Goal: Task Accomplishment & Management: Manage account settings

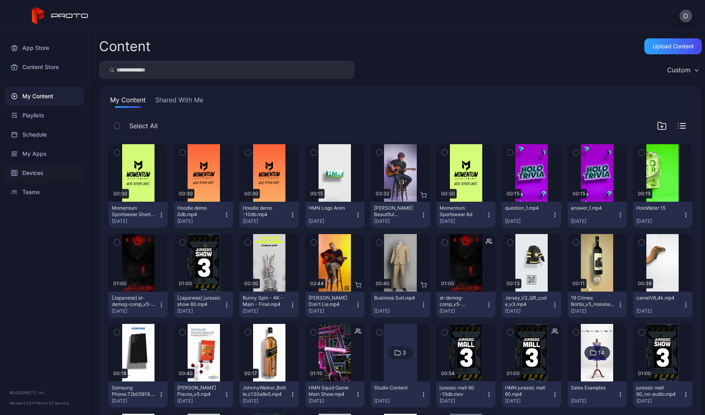
click at [34, 172] on div "Devices" at bounding box center [44, 172] width 79 height 19
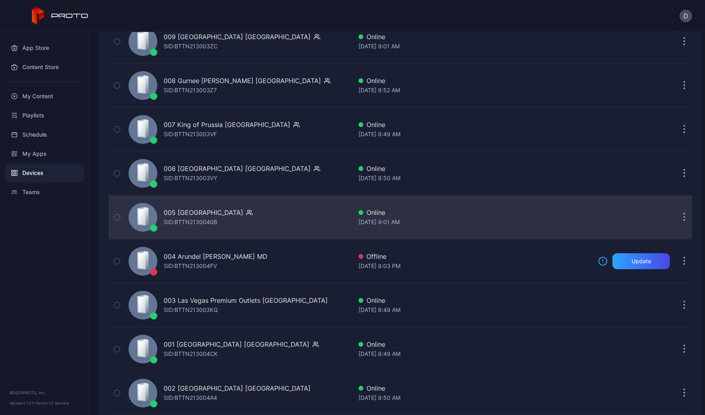
scroll to position [1783, 0]
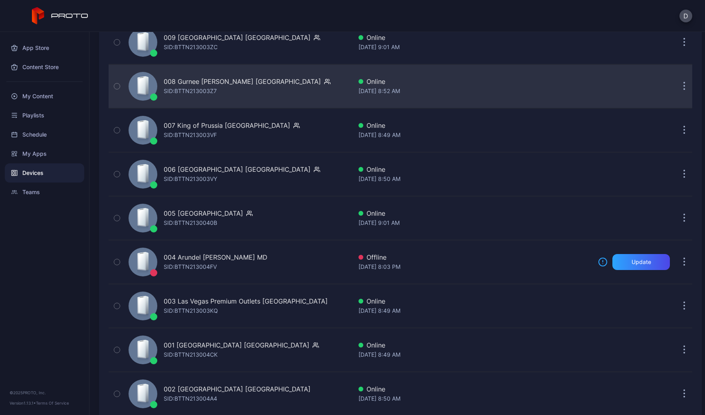
click at [249, 89] on div "008 Gurnee Mills IL SID: BTTN213003Z7" at bounding box center [238, 86] width 227 height 40
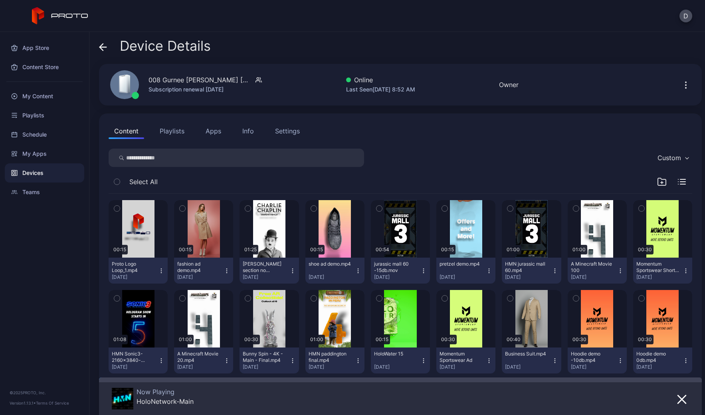
click at [247, 130] on div "Info" at bounding box center [248, 131] width 12 height 10
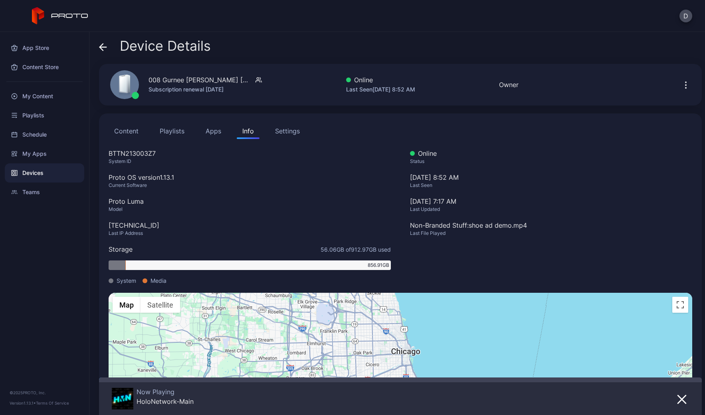
click at [124, 152] on div "BTTN213003Z7" at bounding box center [250, 154] width 282 height 10
copy div "BTTN213003Z7"
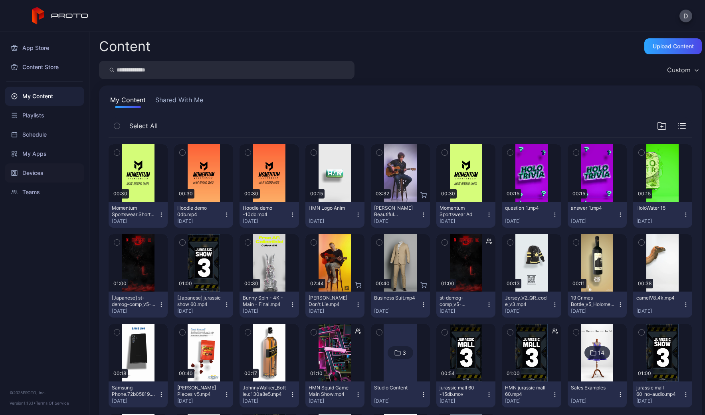
click at [43, 174] on div "Devices" at bounding box center [44, 172] width 79 height 19
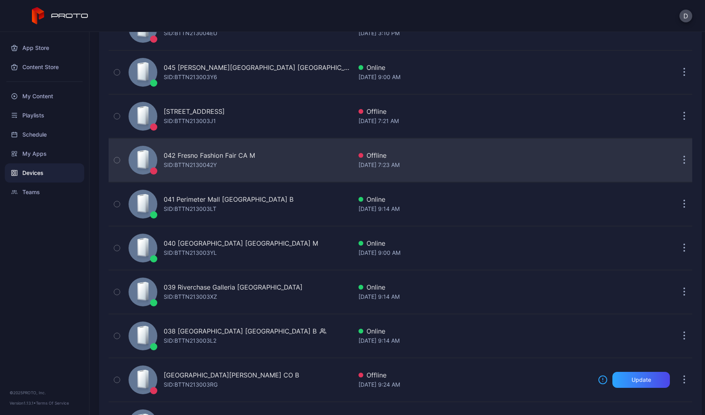
scroll to position [222, 0]
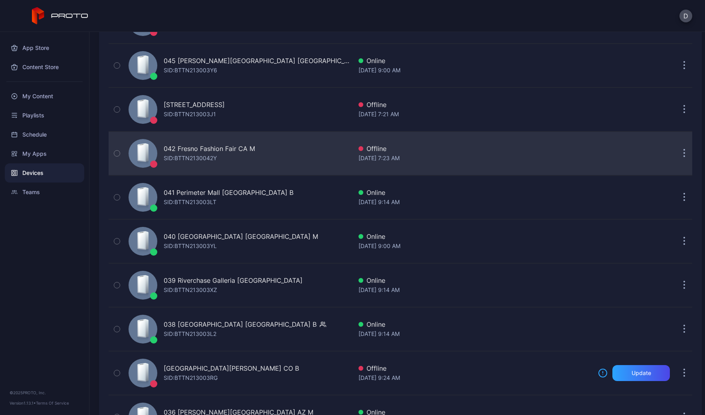
click at [281, 157] on div "042 Fresno Fashion Fair CA M SID: BTTN2130042Y" at bounding box center [238, 153] width 227 height 40
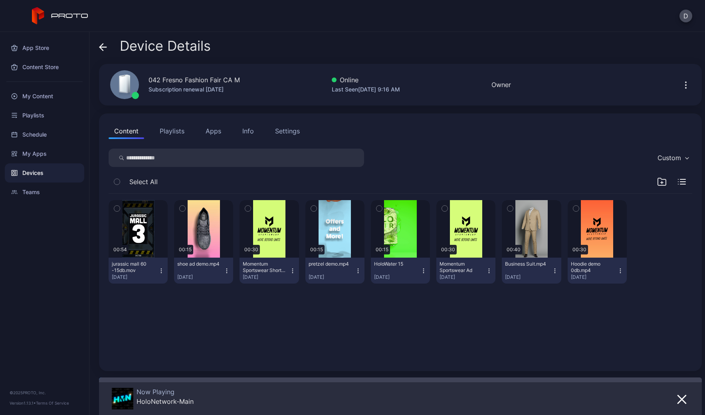
click at [102, 46] on icon at bounding box center [103, 47] width 8 height 8
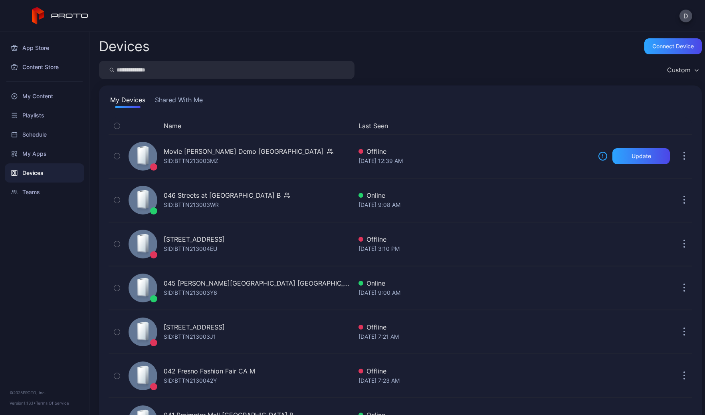
scroll to position [222, 0]
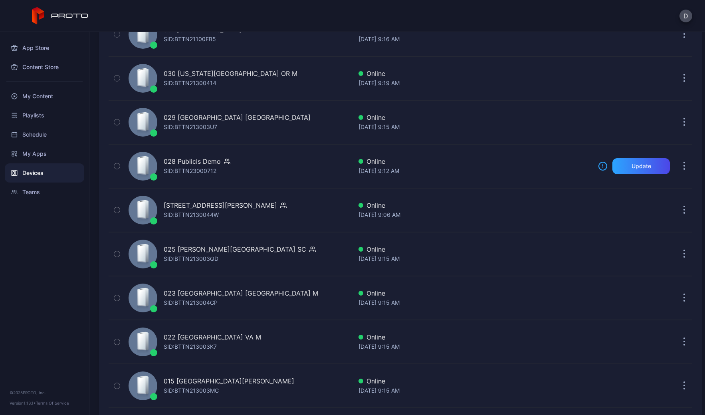
scroll to position [798, 0]
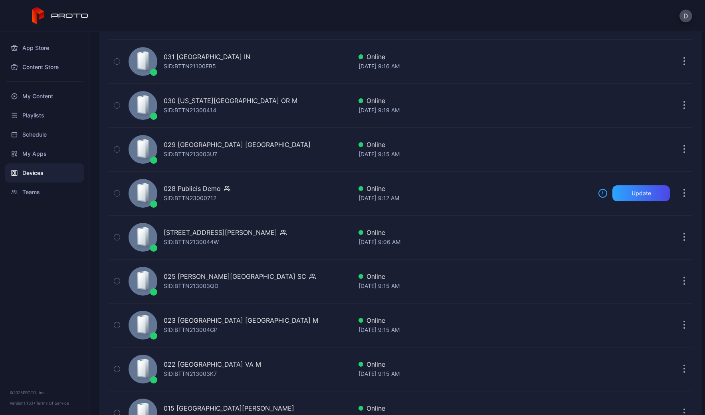
click at [284, 206] on div "028 Publicis Demo SID: BTTN23000712" at bounding box center [238, 193] width 227 height 40
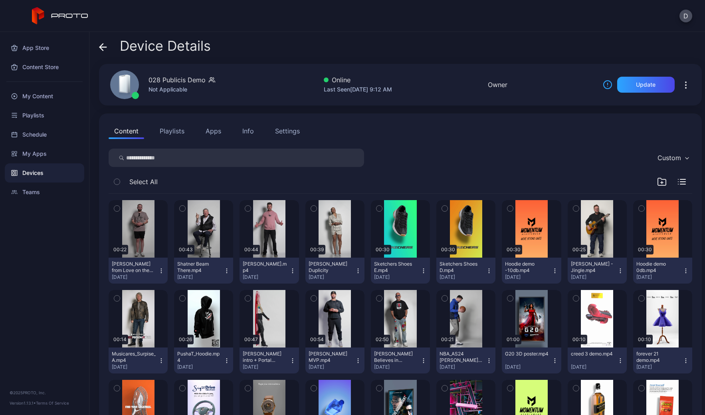
click at [101, 47] on icon at bounding box center [103, 47] width 7 height 0
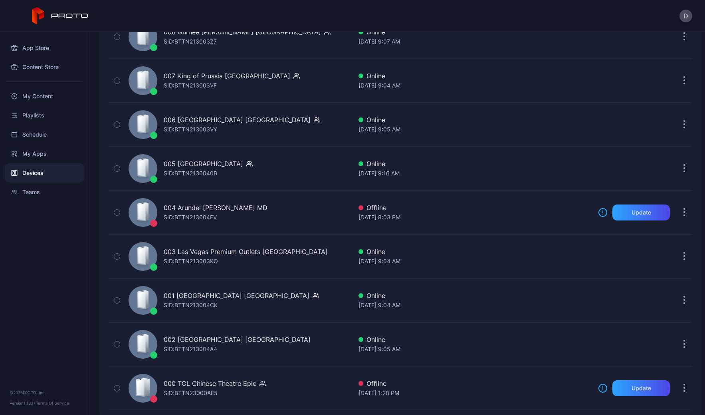
scroll to position [1844, 0]
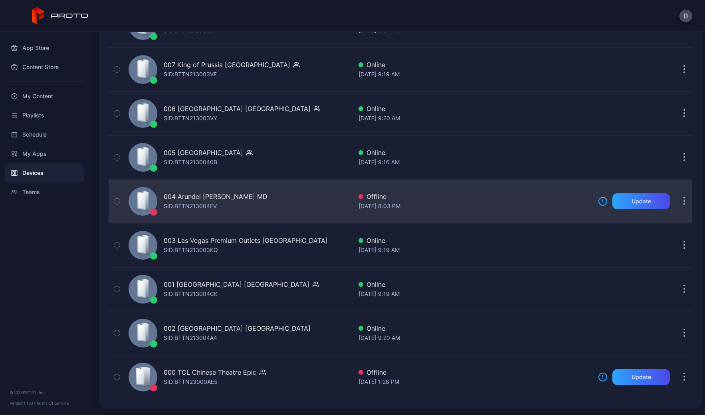
click at [254, 201] on div "004 Arundel Mills MD SID: BTTN213004FV" at bounding box center [238, 201] width 227 height 40
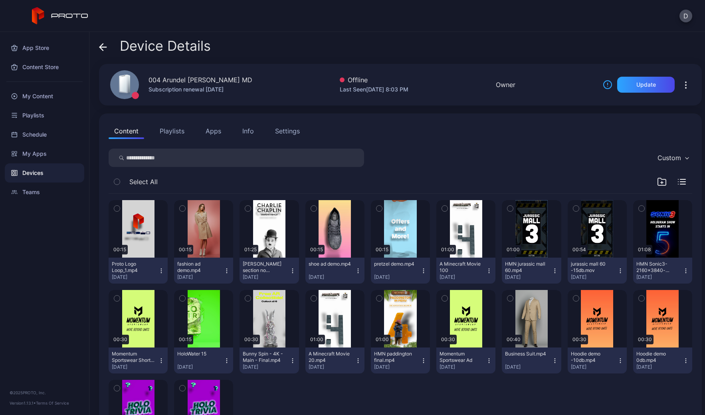
click at [170, 34] on div "Device Details 004 [GEOGRAPHIC_DATA][PERSON_NAME] MD Subscription renewal [DATE…" at bounding box center [397, 223] width 616 height 383
click at [260, 43] on div "Device Details" at bounding box center [400, 47] width 603 height 19
click at [100, 45] on icon at bounding box center [103, 47] width 8 height 8
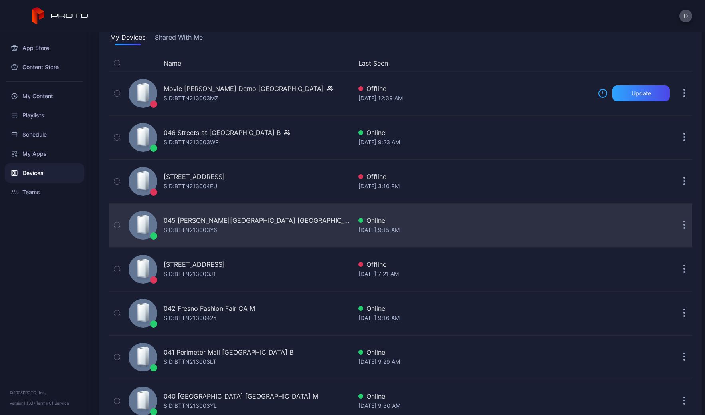
scroll to position [62, 0]
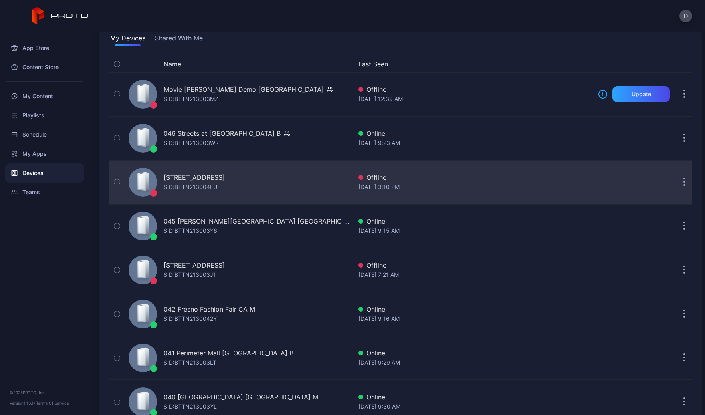
click at [269, 191] on div "043 North Star Mall TX B SID: BTTN213004EU" at bounding box center [238, 182] width 227 height 40
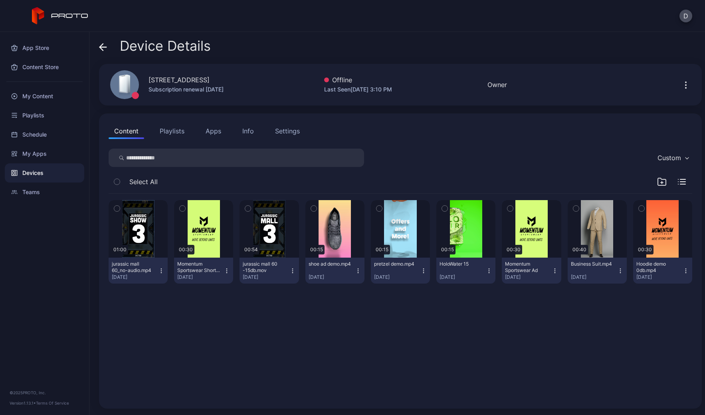
click at [102, 45] on icon at bounding box center [103, 47] width 8 height 8
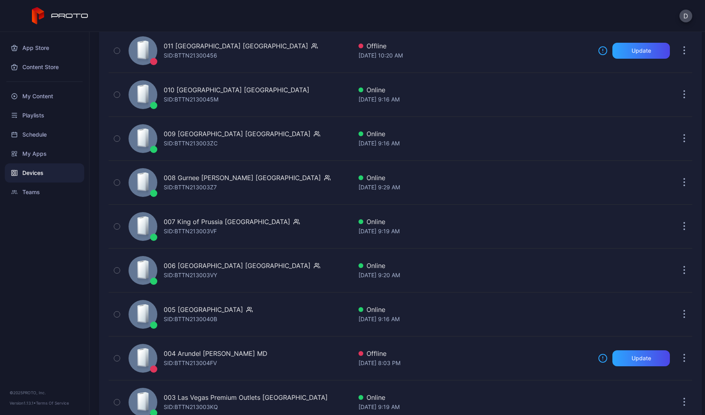
scroll to position [1678, 0]
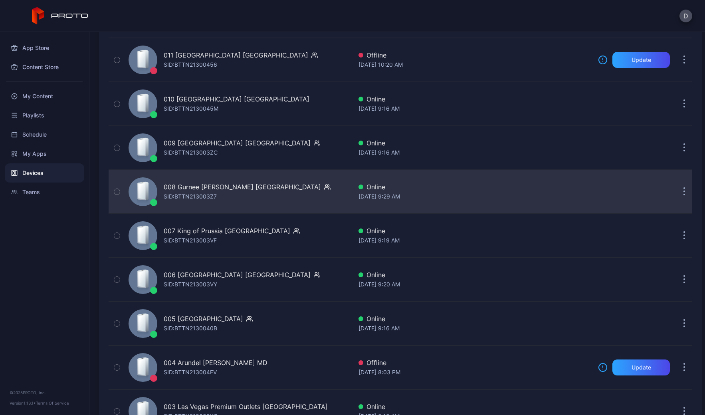
click at [258, 191] on div "008 Gurnee [PERSON_NAME] IL [PERSON_NAME]: BTTN213003Z7" at bounding box center [238, 192] width 227 height 40
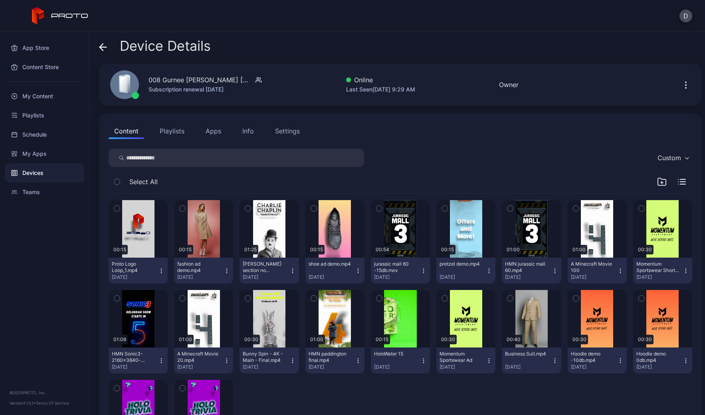
click at [290, 131] on div "Settings" at bounding box center [287, 131] width 25 height 10
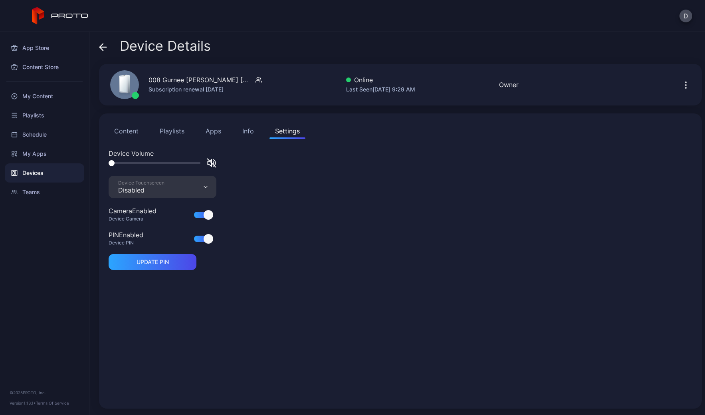
click at [246, 131] on div "Info" at bounding box center [248, 131] width 12 height 10
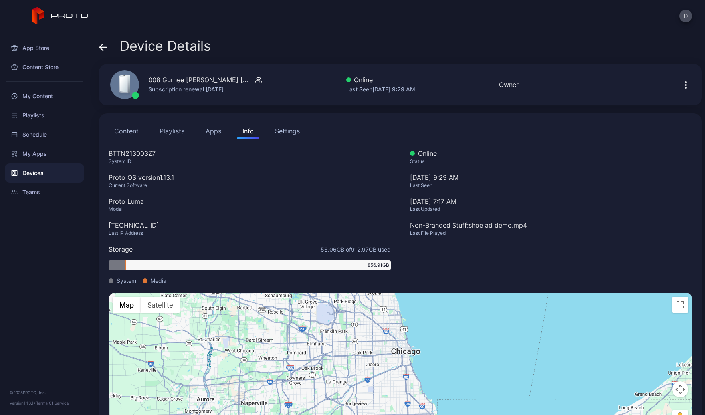
click at [226, 134] on button "Apps" at bounding box center [213, 131] width 27 height 16
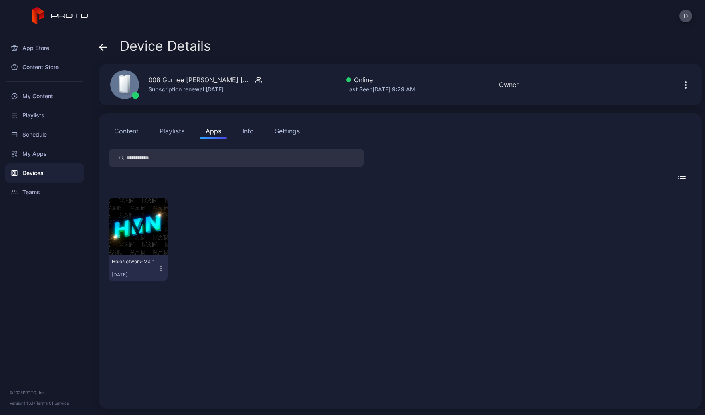
click at [179, 132] on button "Playlists" at bounding box center [172, 131] width 36 height 16
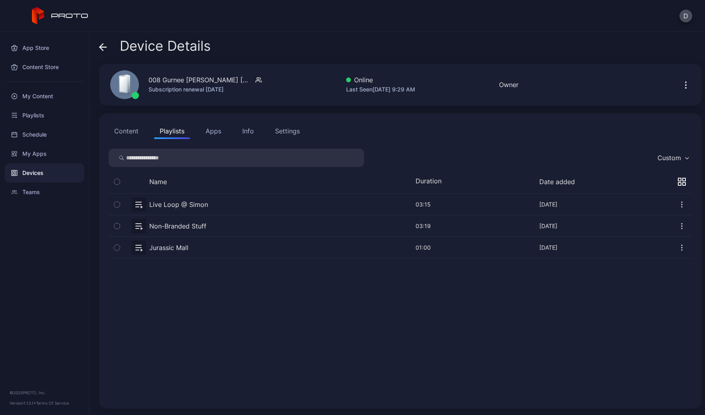
click at [131, 131] on button "Content" at bounding box center [127, 131] width 36 height 16
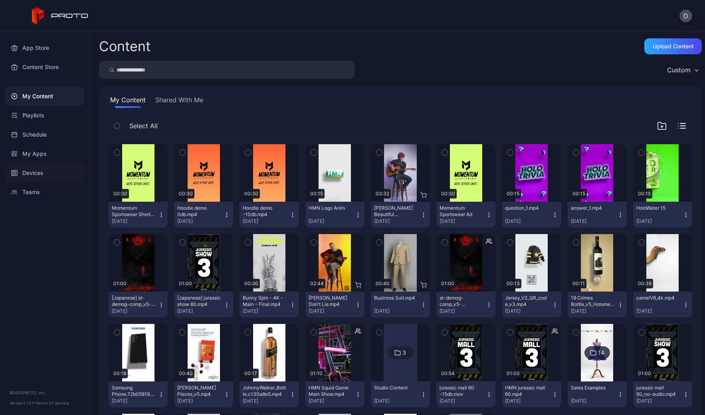
click at [36, 175] on div "Devices" at bounding box center [44, 172] width 79 height 19
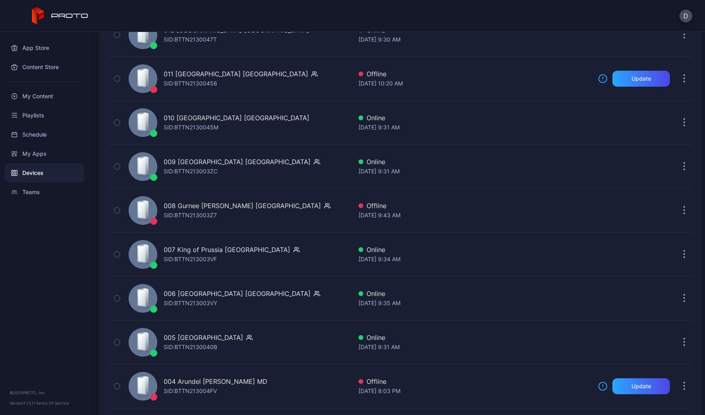
scroll to position [1664, 0]
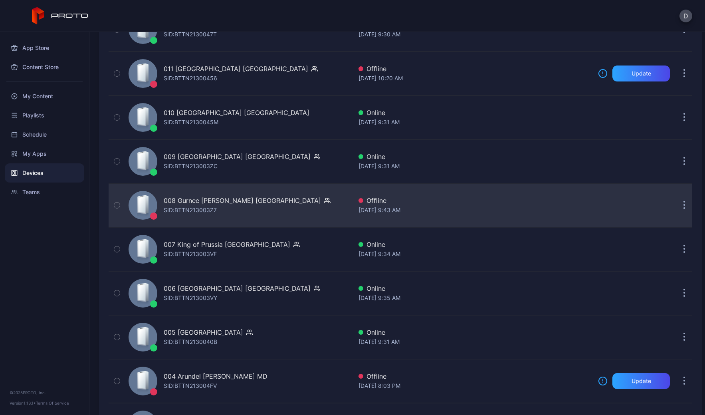
click at [261, 195] on div "008 Gurnee Mills IL SID: BTTN213003Z7" at bounding box center [238, 205] width 227 height 40
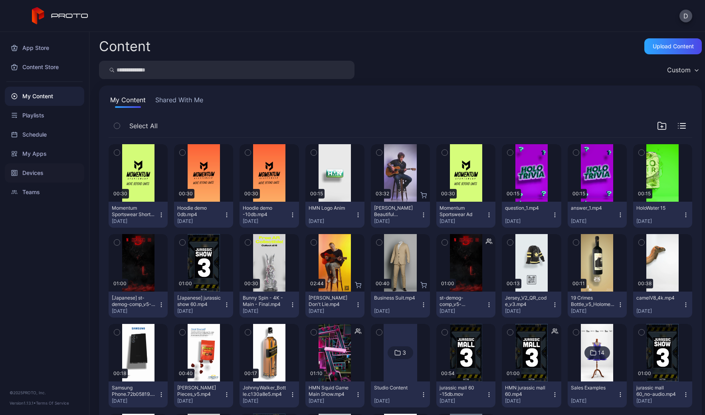
click at [34, 166] on div "Devices" at bounding box center [44, 172] width 79 height 19
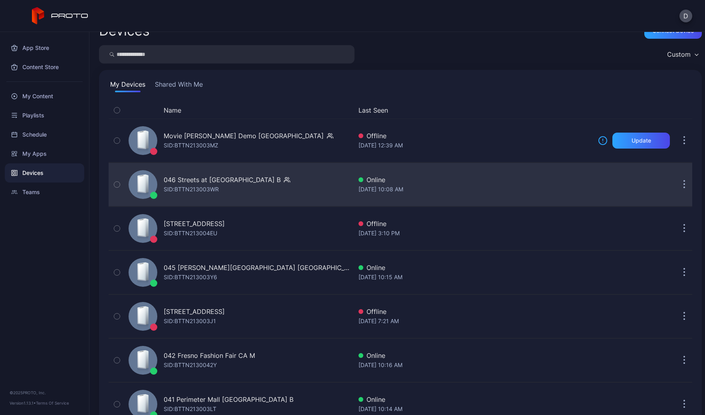
scroll to position [21, 0]
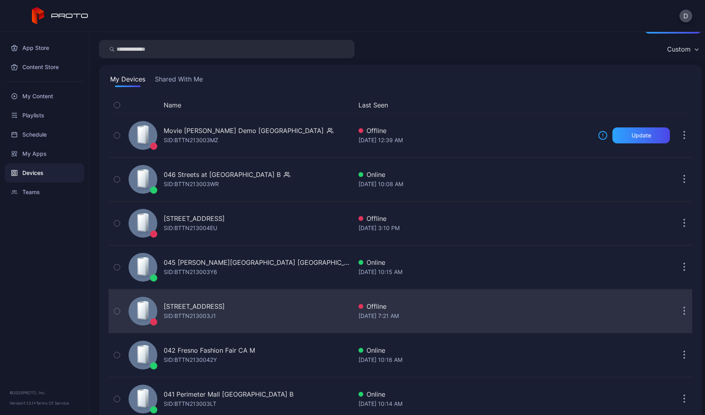
click at [311, 311] on div "044 Kenwood Towne Centre OH B SID: BTTN213003J1" at bounding box center [238, 311] width 227 height 40
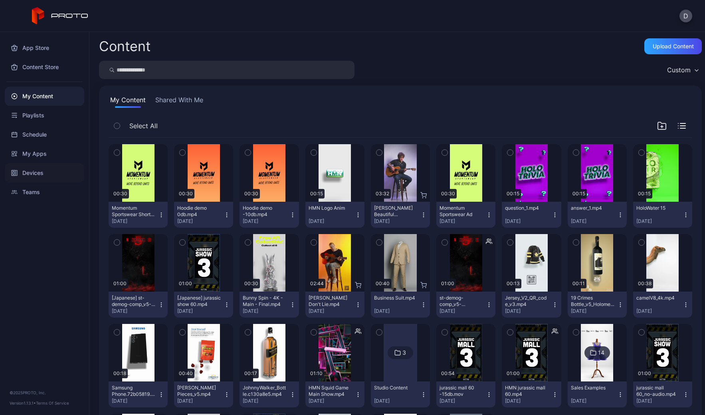
click at [36, 179] on div "Devices" at bounding box center [44, 172] width 79 height 19
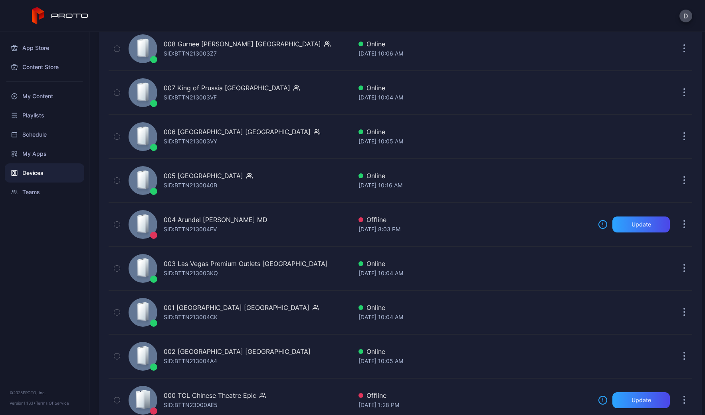
scroll to position [1844, 0]
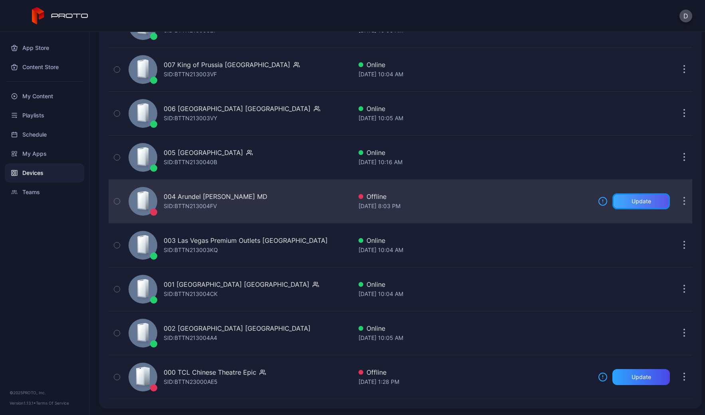
click at [645, 202] on div "Update" at bounding box center [642, 201] width 58 height 16
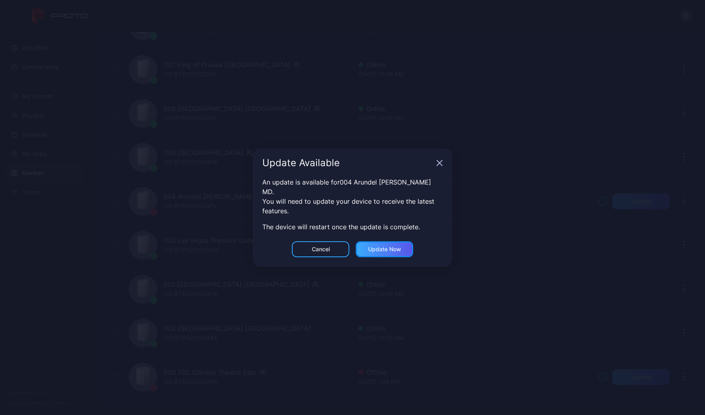
click at [391, 246] on div "Update now" at bounding box center [384, 249] width 33 height 6
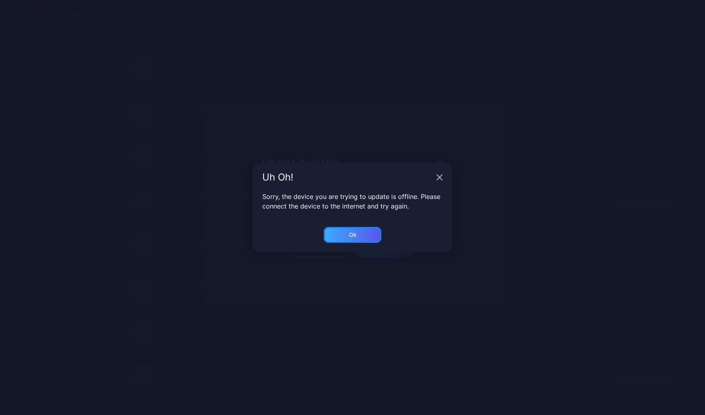
click at [371, 238] on div "Ok" at bounding box center [353, 235] width 58 height 16
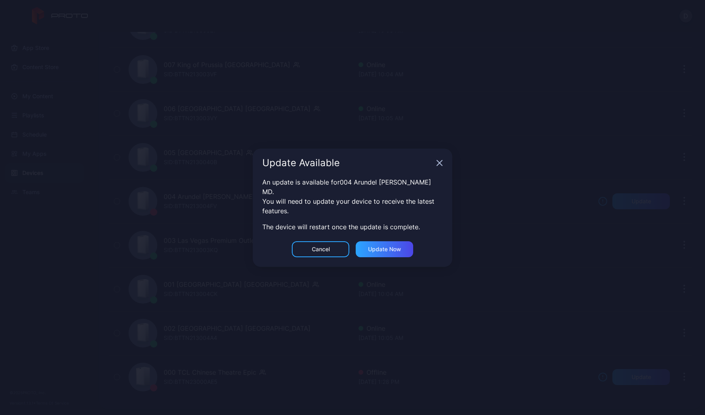
click at [435, 167] on div "Update Available" at bounding box center [353, 163] width 200 height 29
click at [438, 166] on icon "button" at bounding box center [439, 163] width 6 height 6
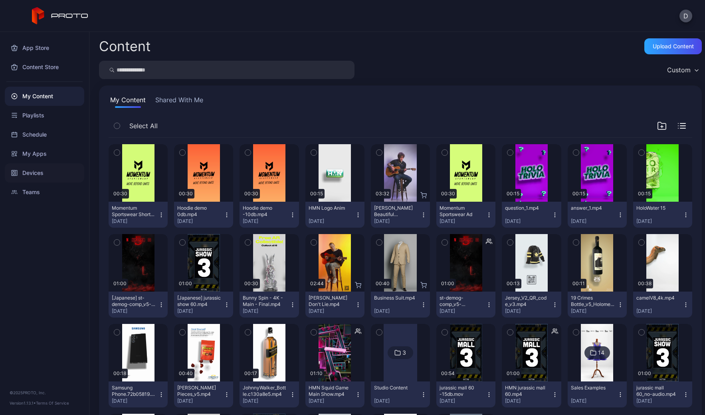
click at [37, 174] on div "Devices" at bounding box center [44, 172] width 79 height 19
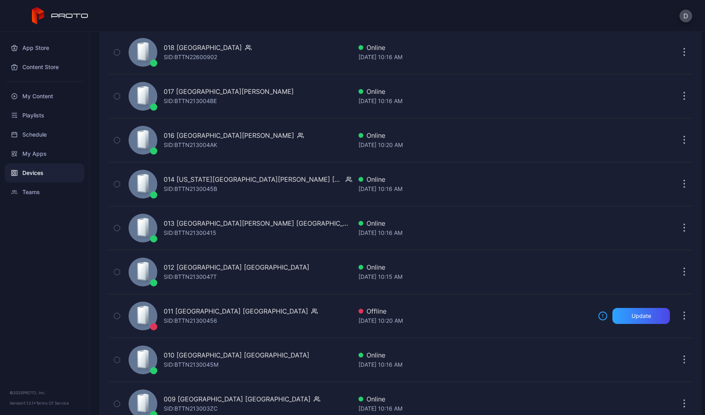
scroll to position [1714, 0]
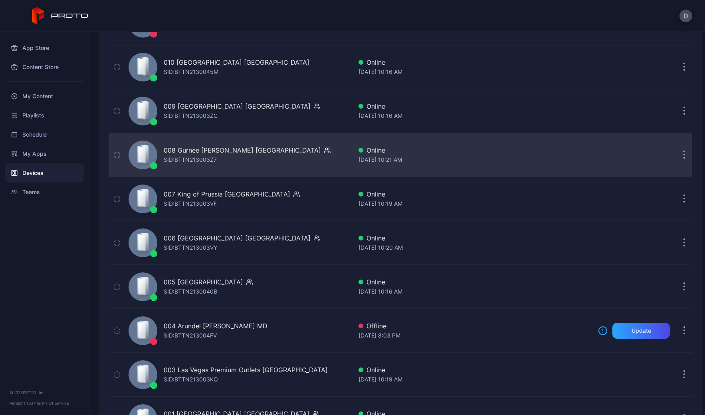
click at [257, 153] on div "008 Gurnee [PERSON_NAME] IL [PERSON_NAME]: BTTN213003Z7" at bounding box center [238, 155] width 227 height 40
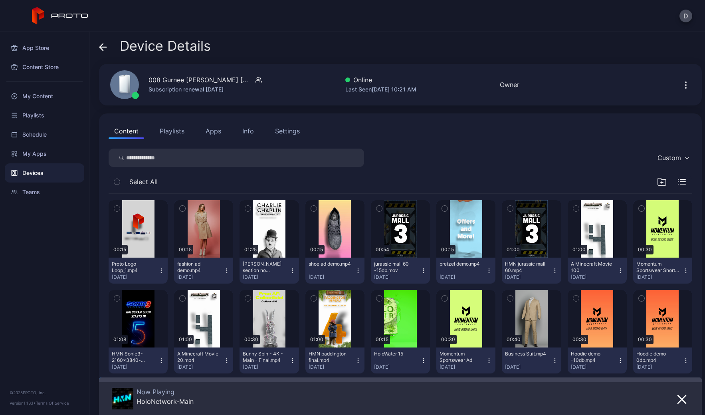
click at [214, 132] on button "Apps" at bounding box center [213, 131] width 27 height 16
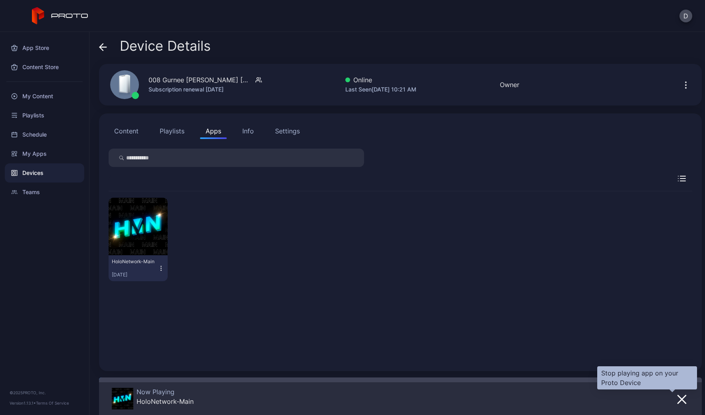
drag, startPoint x: 673, startPoint y: 399, endPoint x: 516, endPoint y: 350, distance: 164.3
click at [677, 399] on icon "button" at bounding box center [682, 400] width 10 height 10
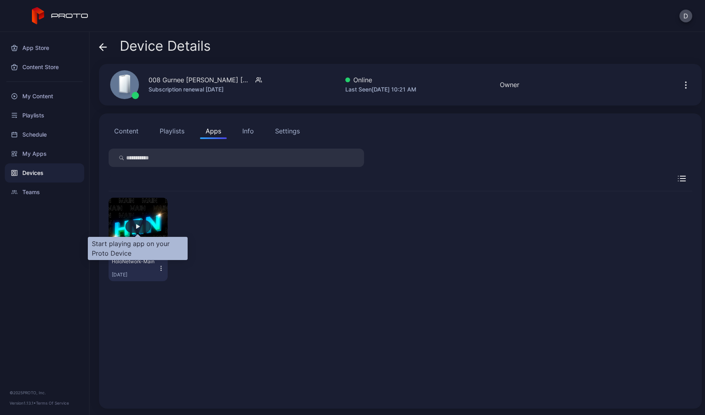
click at [138, 226] on div "button" at bounding box center [138, 226] width 4 height 5
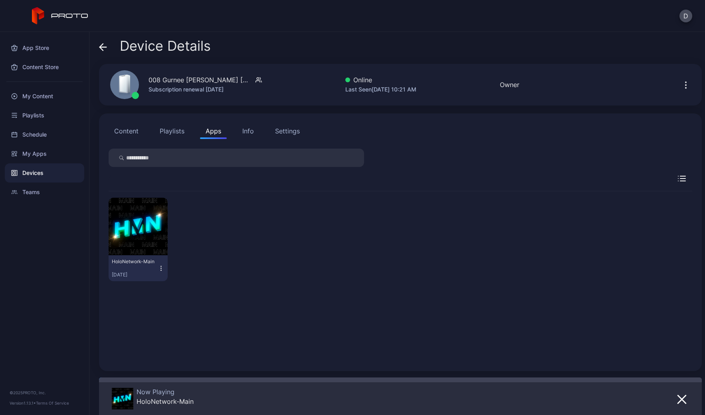
click at [249, 131] on div "Info" at bounding box center [248, 131] width 12 height 10
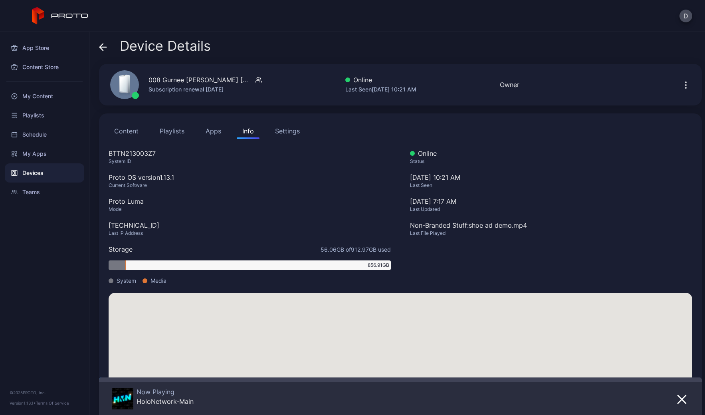
click at [296, 131] on div "Settings" at bounding box center [287, 131] width 25 height 10
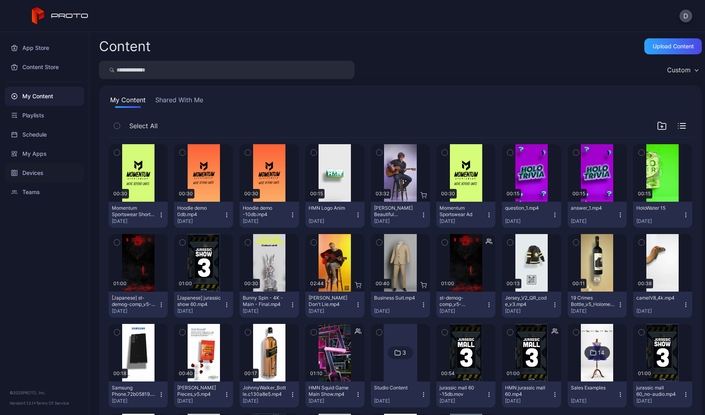
click at [47, 176] on div "Devices" at bounding box center [44, 172] width 79 height 19
click at [38, 171] on div "Devices" at bounding box center [44, 172] width 79 height 19
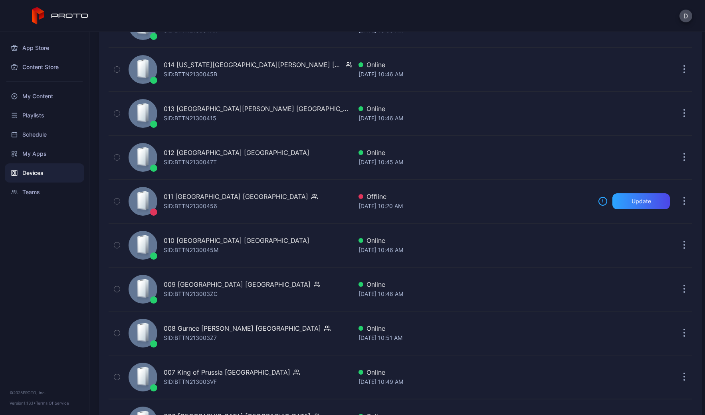
scroll to position [1559, 0]
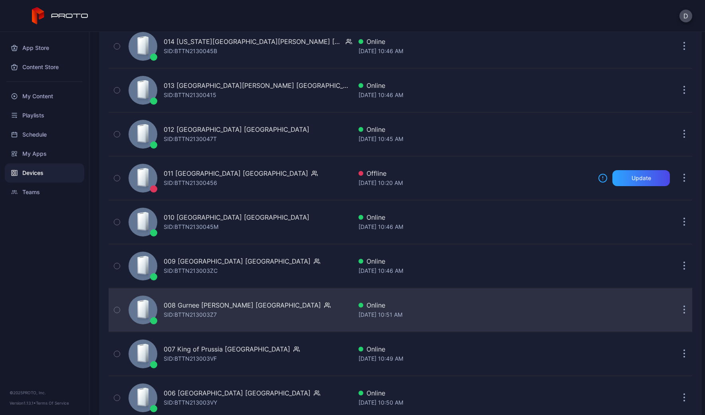
click at [270, 307] on div "008 Gurnee [PERSON_NAME] IL [PERSON_NAME]: BTTN213003Z7" at bounding box center [238, 310] width 227 height 40
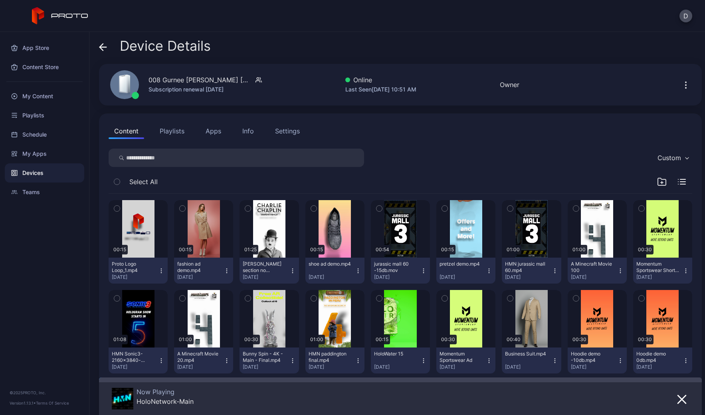
click at [216, 128] on button "Apps" at bounding box center [213, 131] width 27 height 16
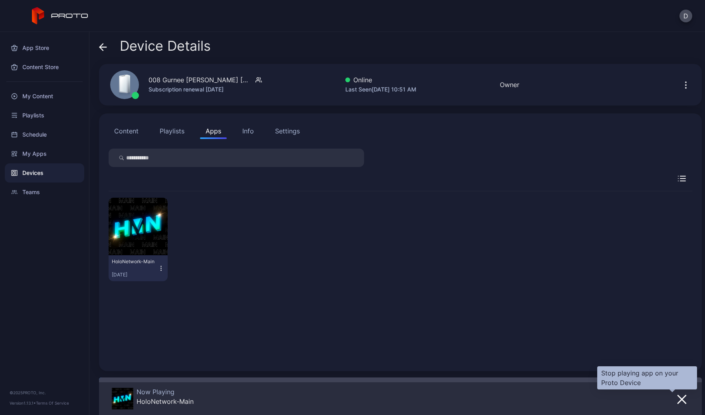
click at [678, 399] on icon "button" at bounding box center [682, 399] width 8 height 8
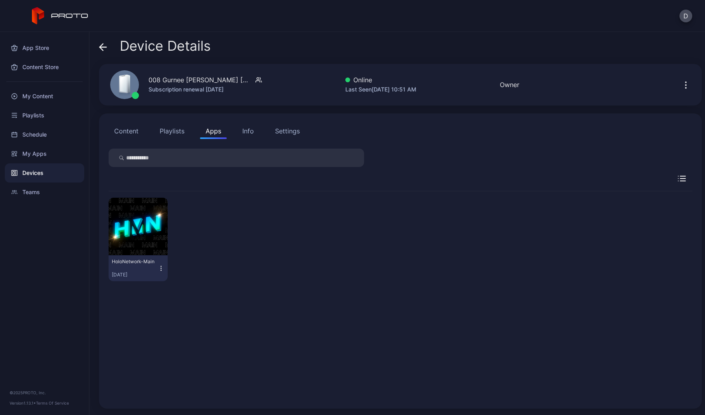
click at [161, 268] on icon "button" at bounding box center [161, 268] width 7 height 8
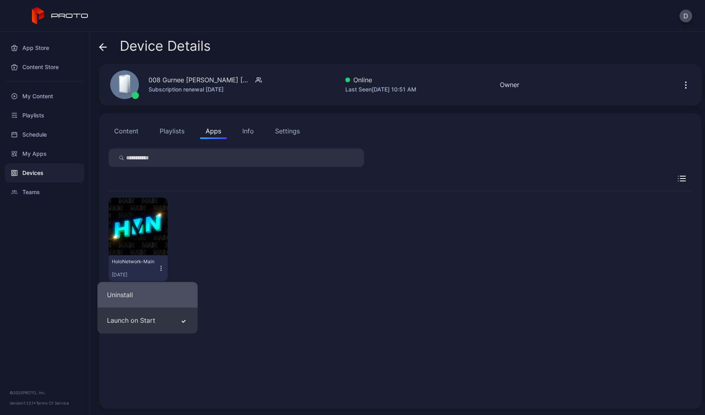
click at [142, 297] on button "Uninstall" at bounding box center [147, 295] width 100 height 26
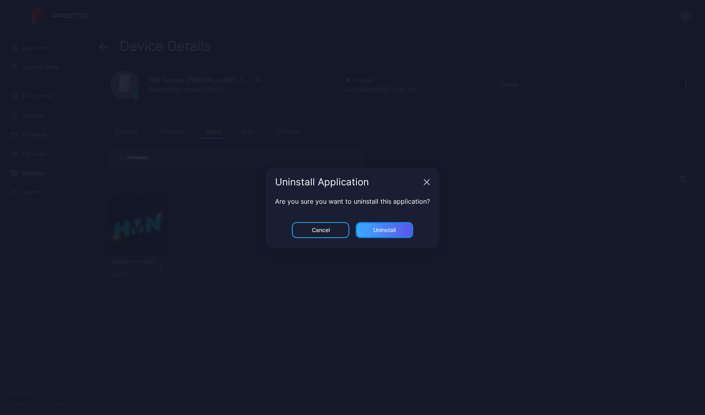
click at [379, 230] on div "Uninstall" at bounding box center [384, 230] width 22 height 6
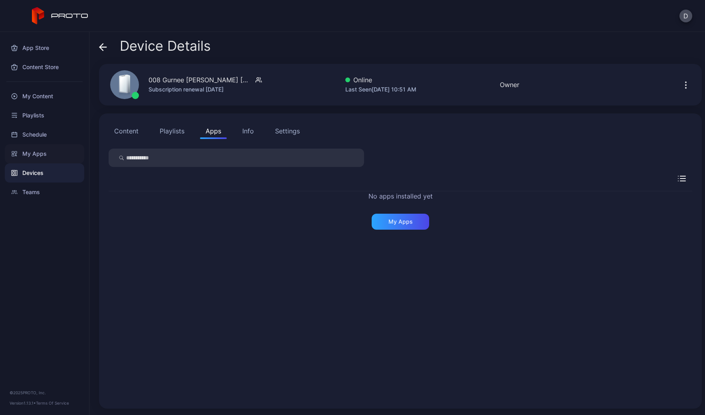
click at [40, 153] on div "My Apps" at bounding box center [44, 153] width 79 height 19
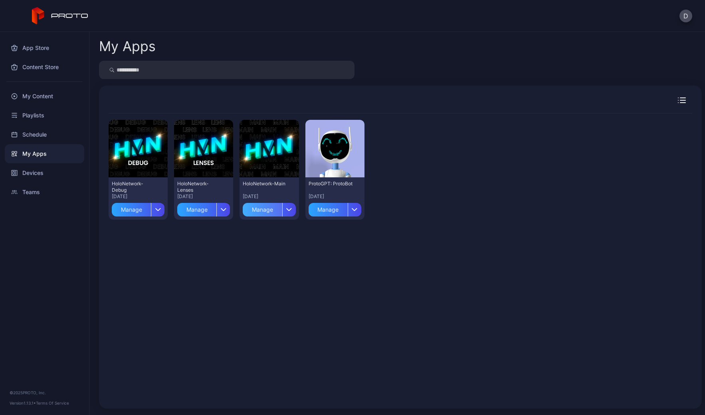
click at [257, 212] on div "Manage" at bounding box center [262, 210] width 39 height 14
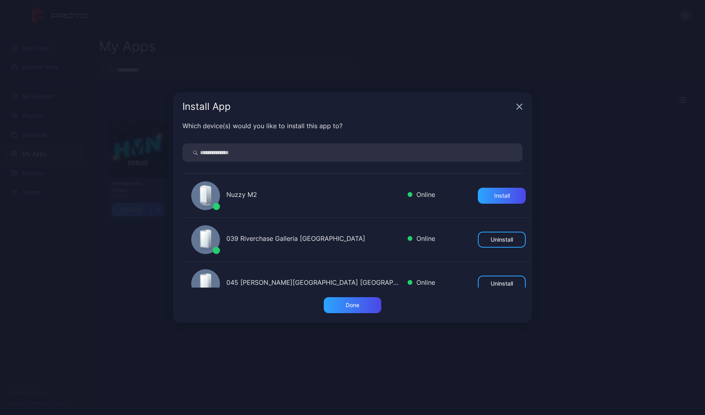
click at [235, 152] on input "search" at bounding box center [353, 152] width 340 height 18
type input "***"
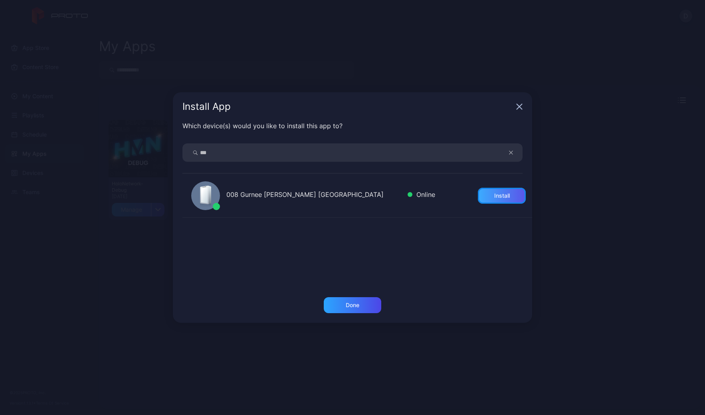
click at [495, 196] on div "Install" at bounding box center [502, 195] width 16 height 6
click at [518, 107] on icon "button" at bounding box center [519, 106] width 5 height 5
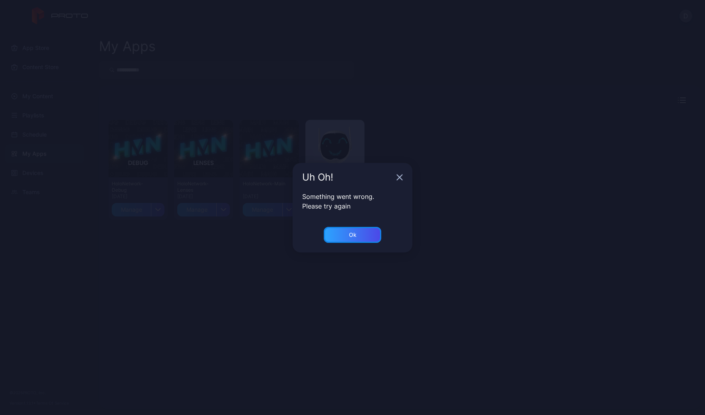
click at [347, 236] on div "Ok" at bounding box center [353, 235] width 58 height 16
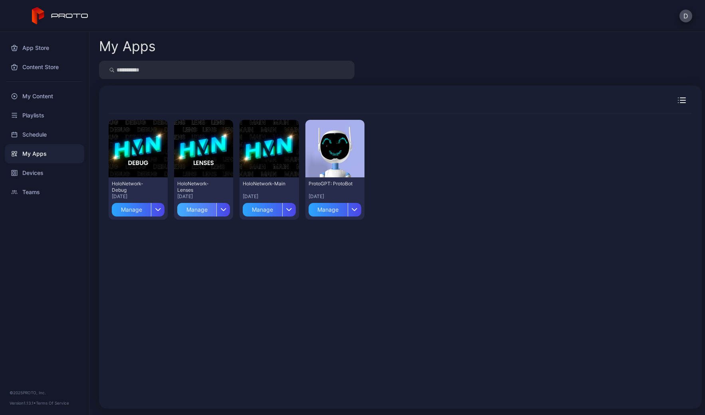
click at [198, 208] on div "Manage" at bounding box center [196, 210] width 39 height 14
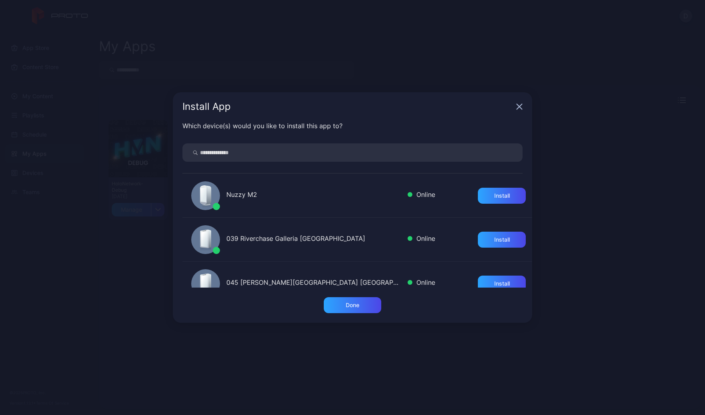
click at [262, 152] on input "search" at bounding box center [353, 152] width 340 height 18
type input "***"
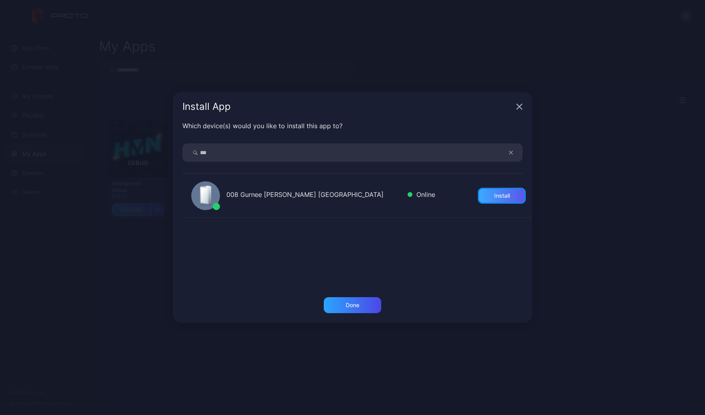
click at [492, 202] on div "Install" at bounding box center [502, 196] width 48 height 16
click at [367, 304] on div "Done" at bounding box center [353, 305] width 58 height 16
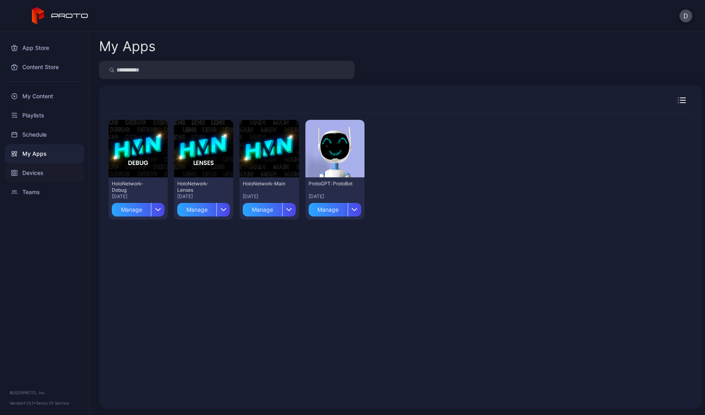
click at [46, 169] on div "Devices" at bounding box center [44, 172] width 79 height 19
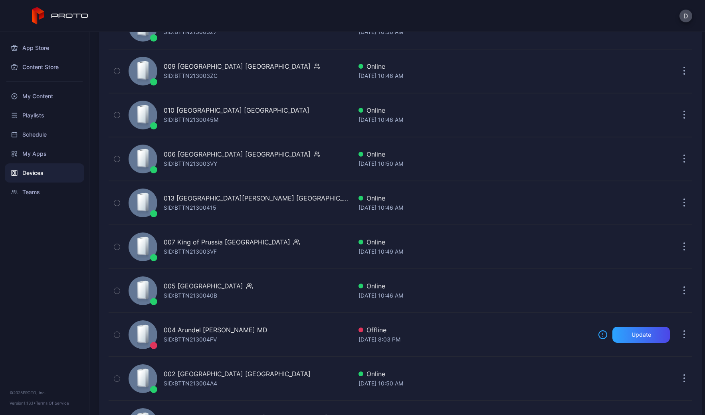
scroll to position [1670, 0]
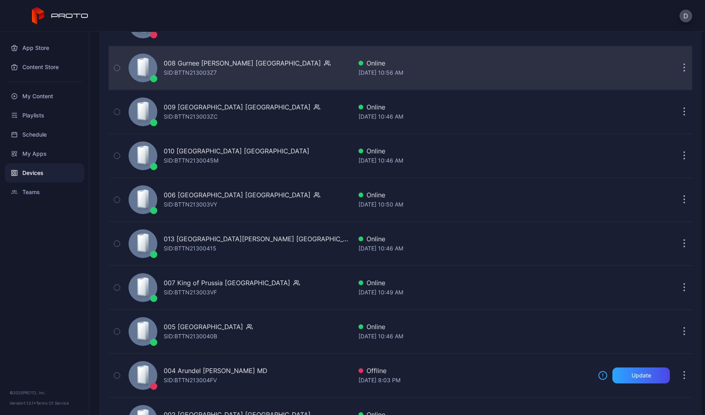
click at [271, 69] on div "008 Gurnee [PERSON_NAME] IL [PERSON_NAME]: BTTN213003Z7" at bounding box center [238, 68] width 227 height 40
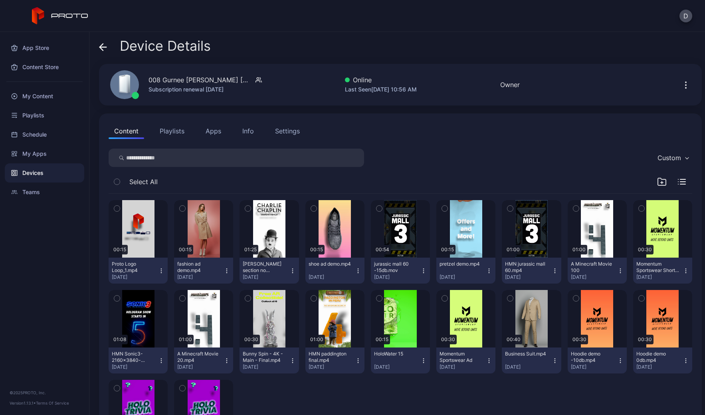
click at [217, 131] on button "Apps" at bounding box center [213, 131] width 27 height 16
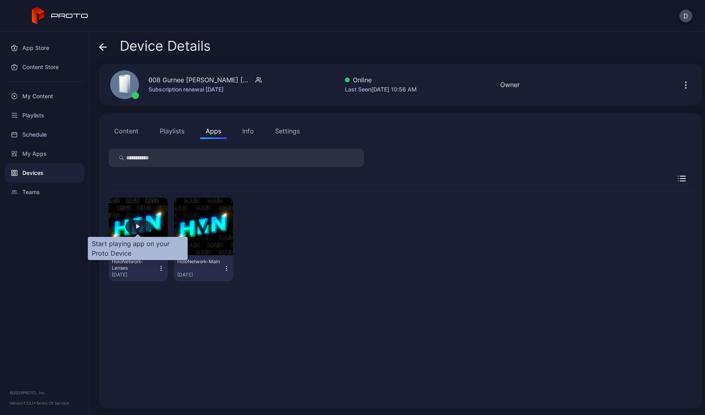
click at [138, 222] on div "button" at bounding box center [138, 226] width 26 height 13
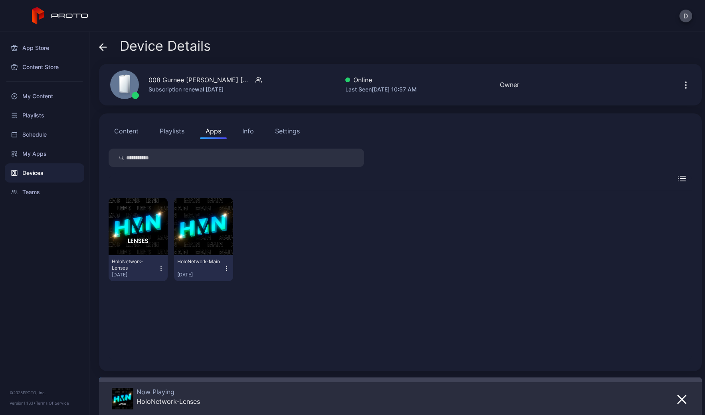
click at [46, 171] on div "Devices" at bounding box center [44, 172] width 79 height 19
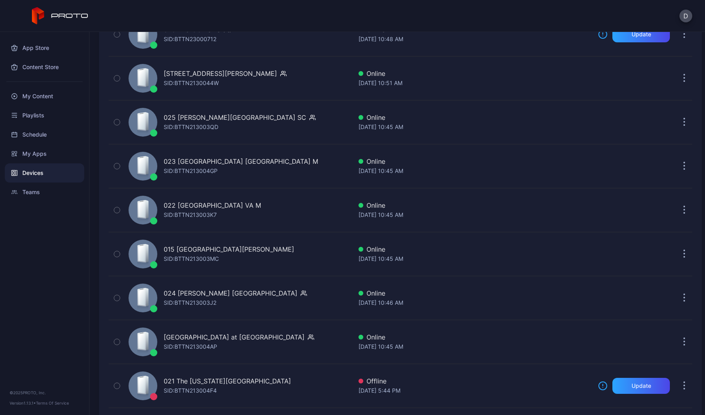
scroll to position [705, 0]
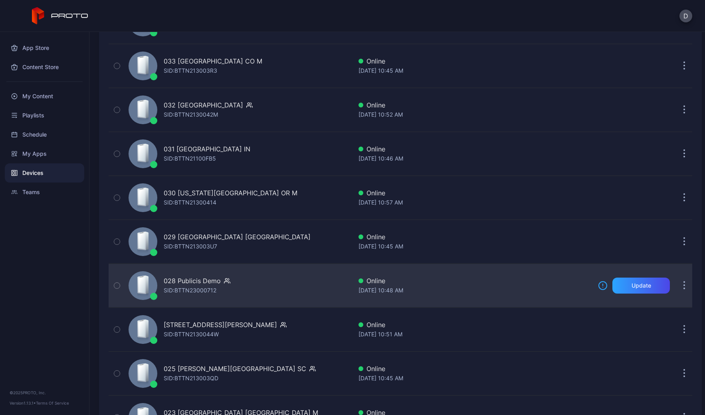
click at [266, 287] on div "028 Publicis Demo SID: BTTN23000712" at bounding box center [238, 286] width 227 height 40
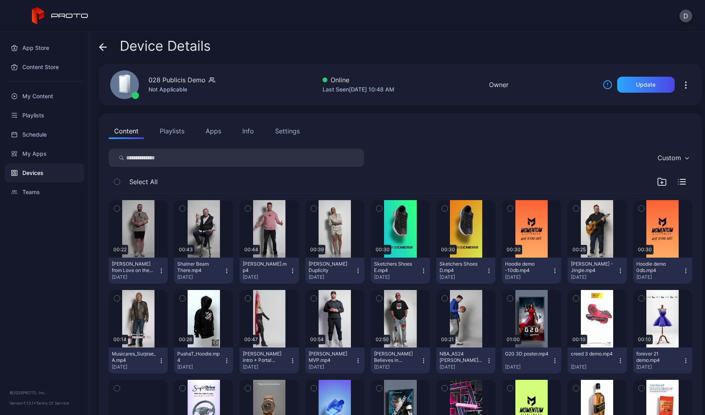
click at [101, 44] on icon at bounding box center [103, 47] width 8 height 8
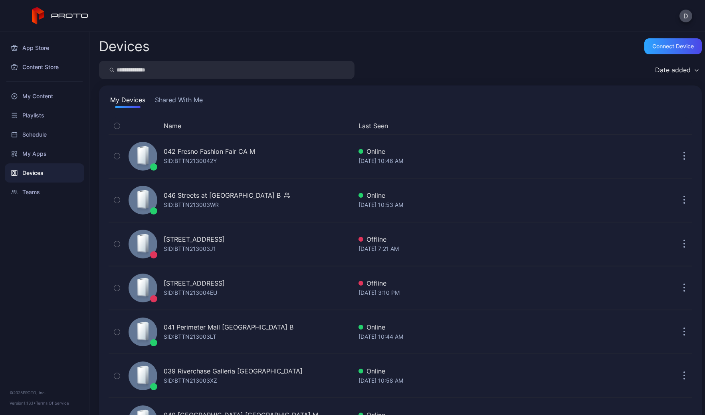
click at [665, 68] on div "Date added" at bounding box center [673, 70] width 36 height 8
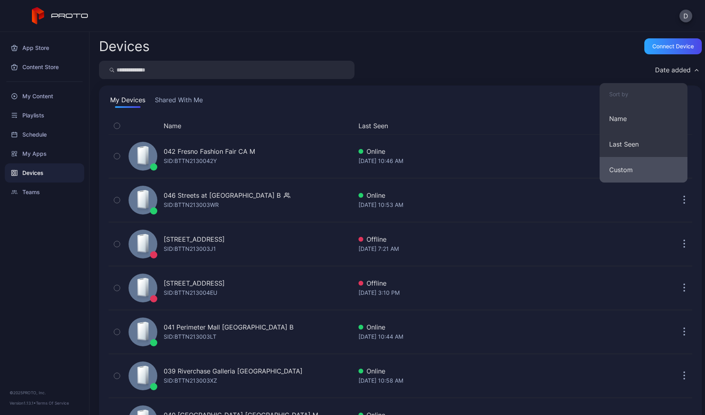
click at [639, 168] on button "Custom" at bounding box center [644, 170] width 88 height 26
